Goal: Information Seeking & Learning: Find contact information

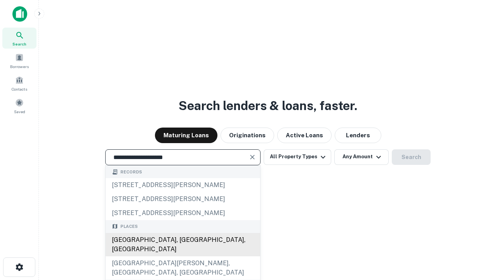
click at [183, 256] on div "Santa Monica, CA, USA" at bounding box center [183, 244] width 155 height 23
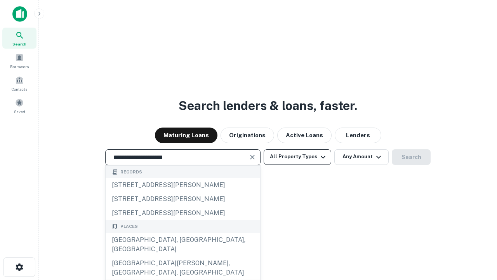
type input "**********"
click at [298, 157] on button "All Property Types" at bounding box center [298, 157] width 68 height 16
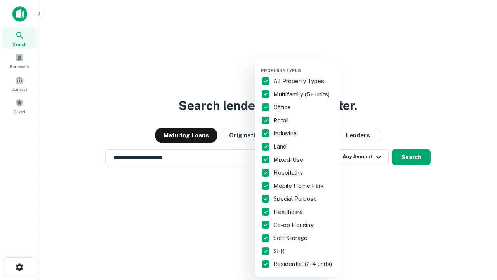
click at [304, 65] on button "button" at bounding box center [303, 65] width 85 height 0
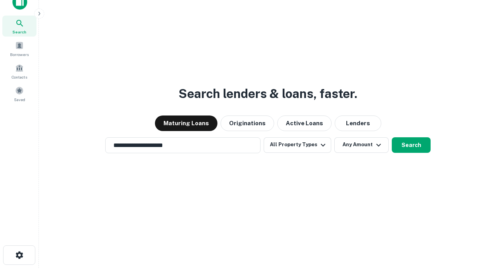
scroll to position [5, 94]
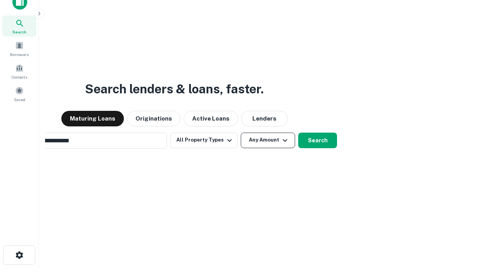
click at [241, 132] on button "Any Amount" at bounding box center [268, 140] width 54 height 16
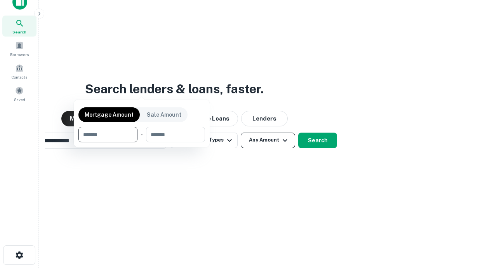
scroll to position [12, 0]
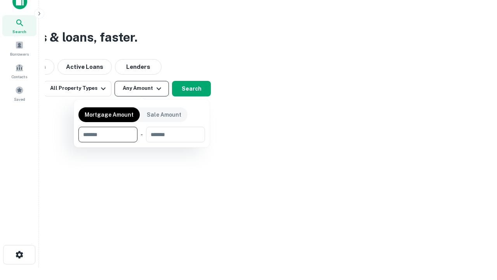
type input "*******"
click at [142, 142] on button "button" at bounding box center [141, 142] width 127 height 0
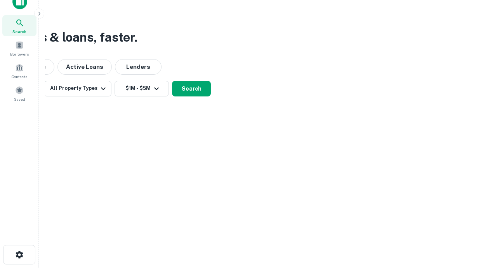
scroll to position [12, 0]
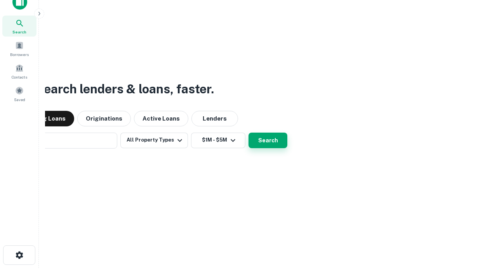
click at [249, 132] on button "Search" at bounding box center [268, 140] width 39 height 16
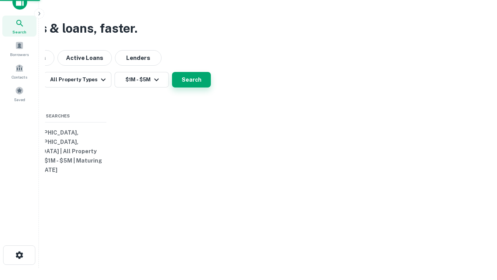
scroll to position [12, 0]
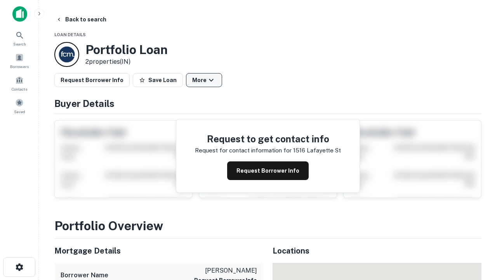
click at [204, 80] on button "More" at bounding box center [204, 80] width 36 height 14
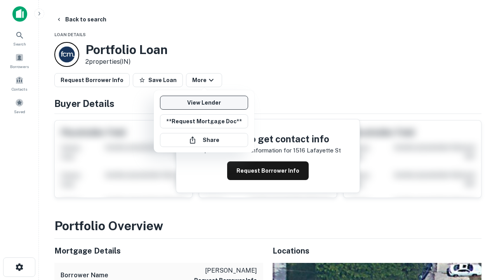
click at [204, 103] on link "View Lender" at bounding box center [204, 103] width 88 height 14
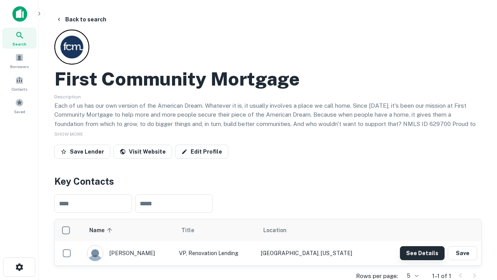
click at [422, 253] on button "See Details" at bounding box center [422, 253] width 45 height 14
